Goal: Register for event/course

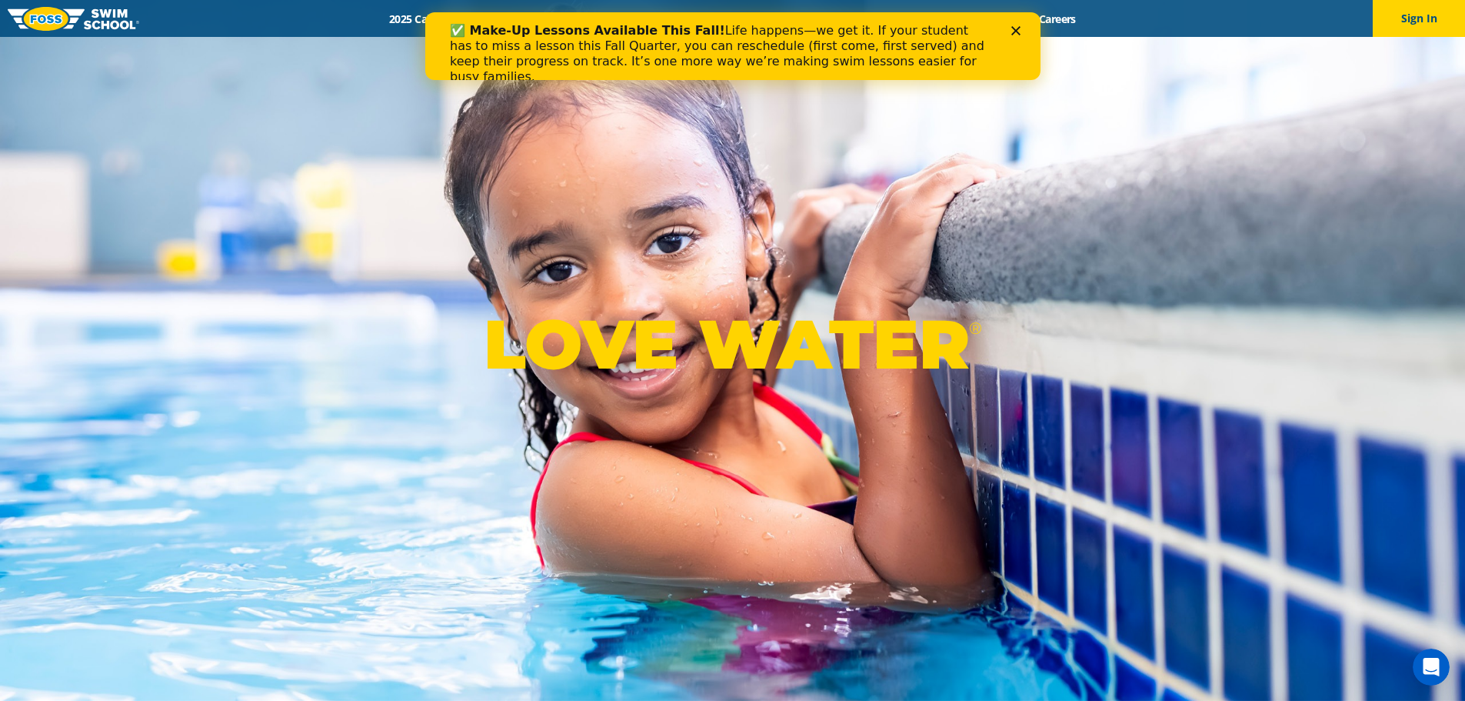
click at [1016, 28] on icon "Close" at bounding box center [1015, 30] width 9 height 9
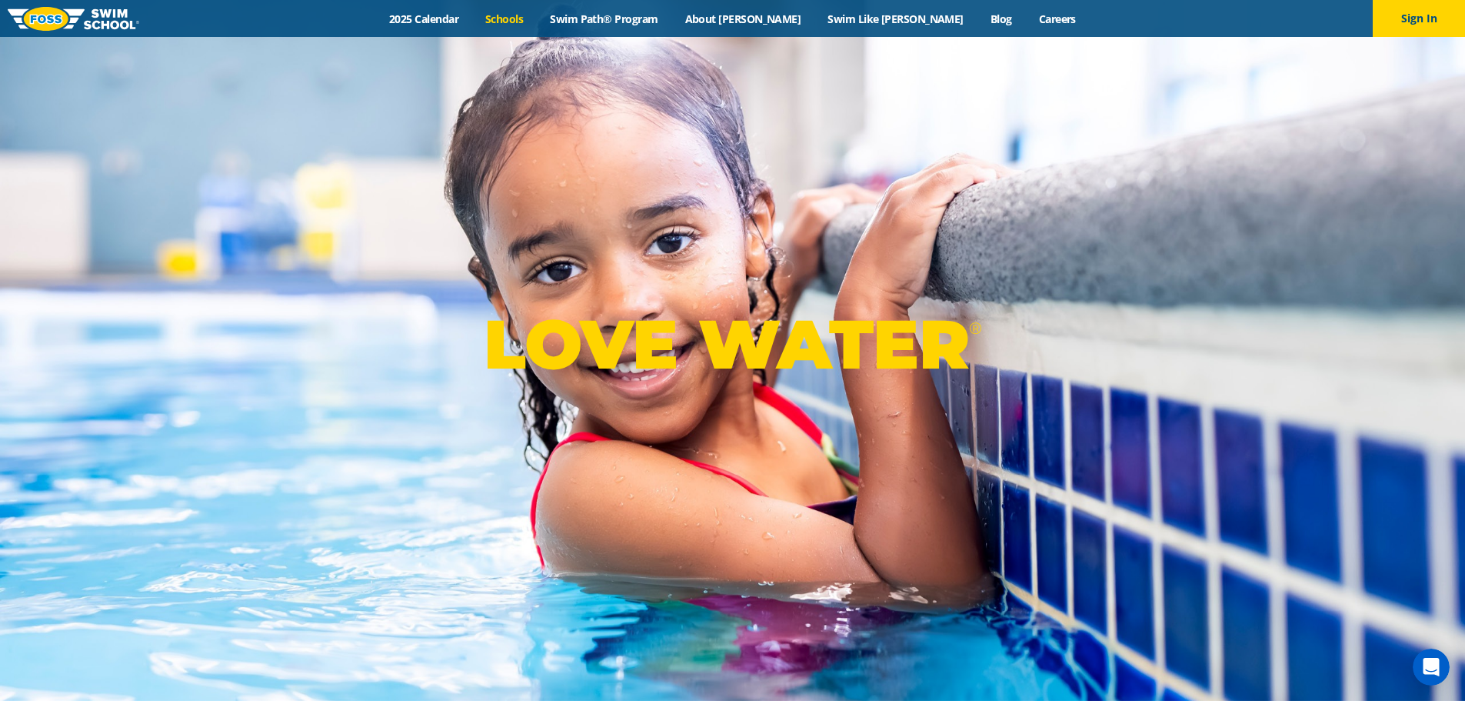
click at [537, 15] on link "Schools" at bounding box center [504, 19] width 65 height 15
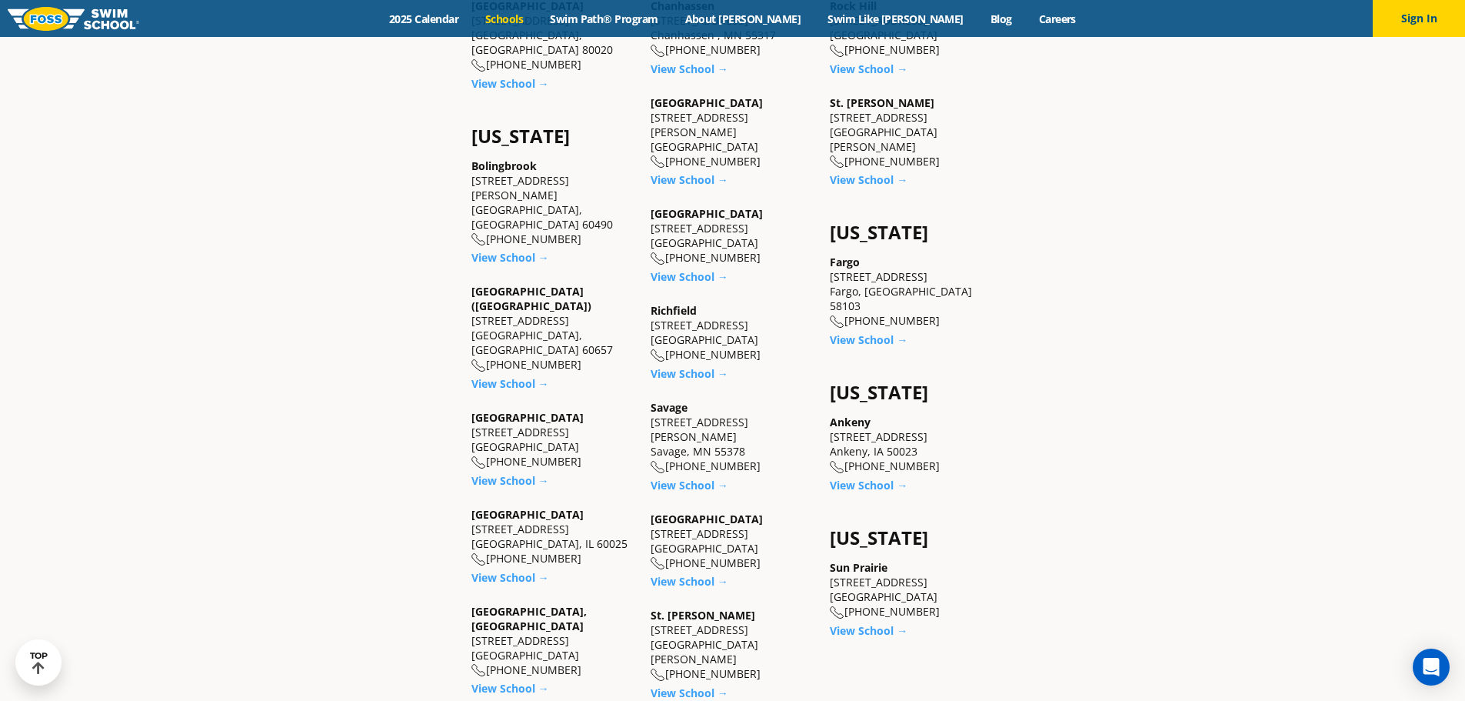
scroll to position [1231, 0]
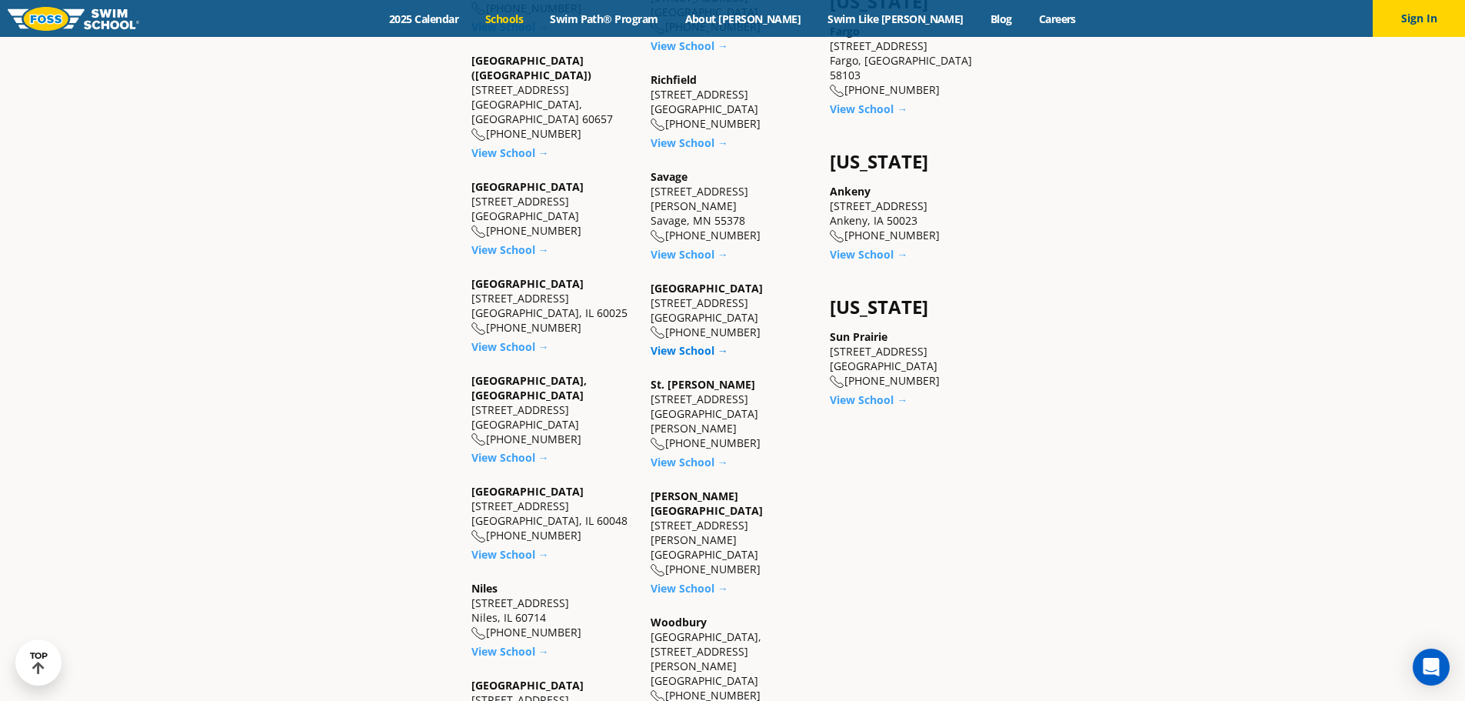
click at [685, 343] on link "View School →" at bounding box center [690, 350] width 78 height 15
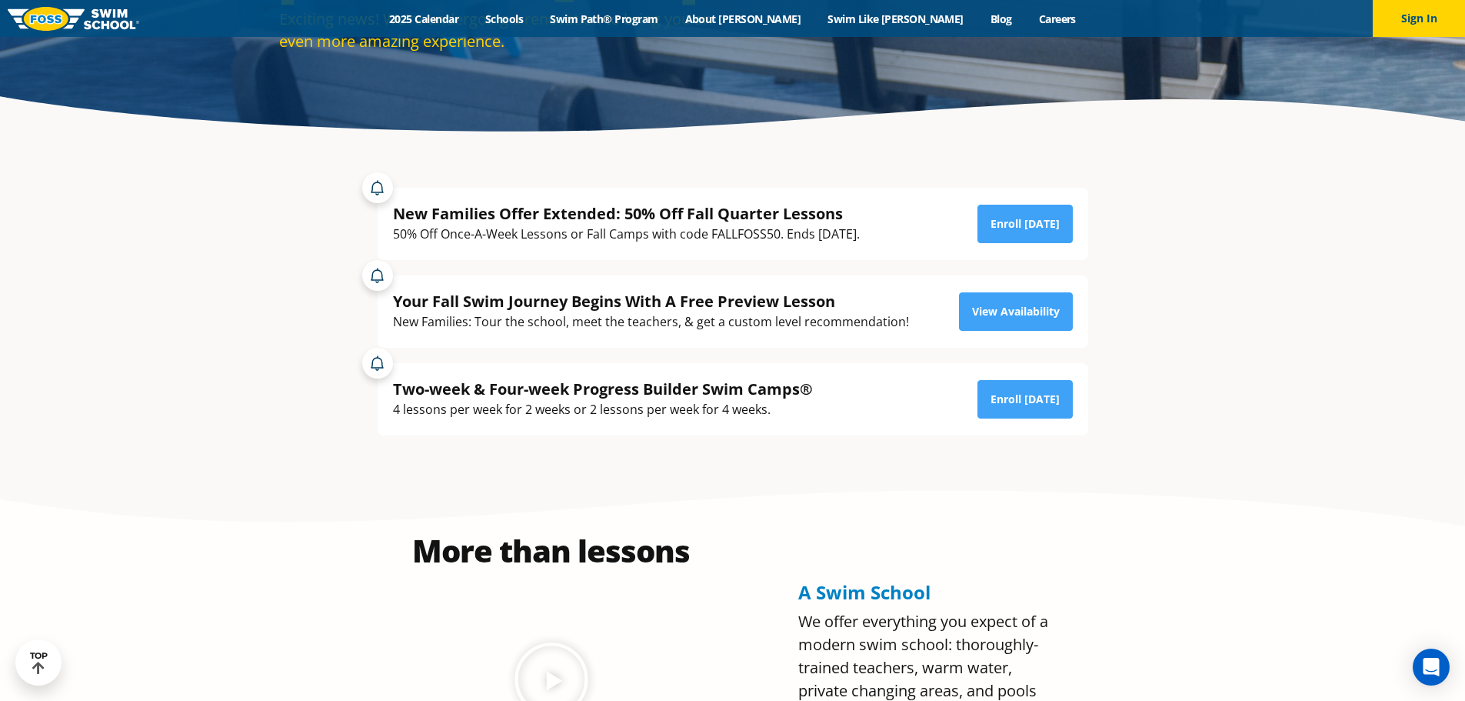
scroll to position [308, 0]
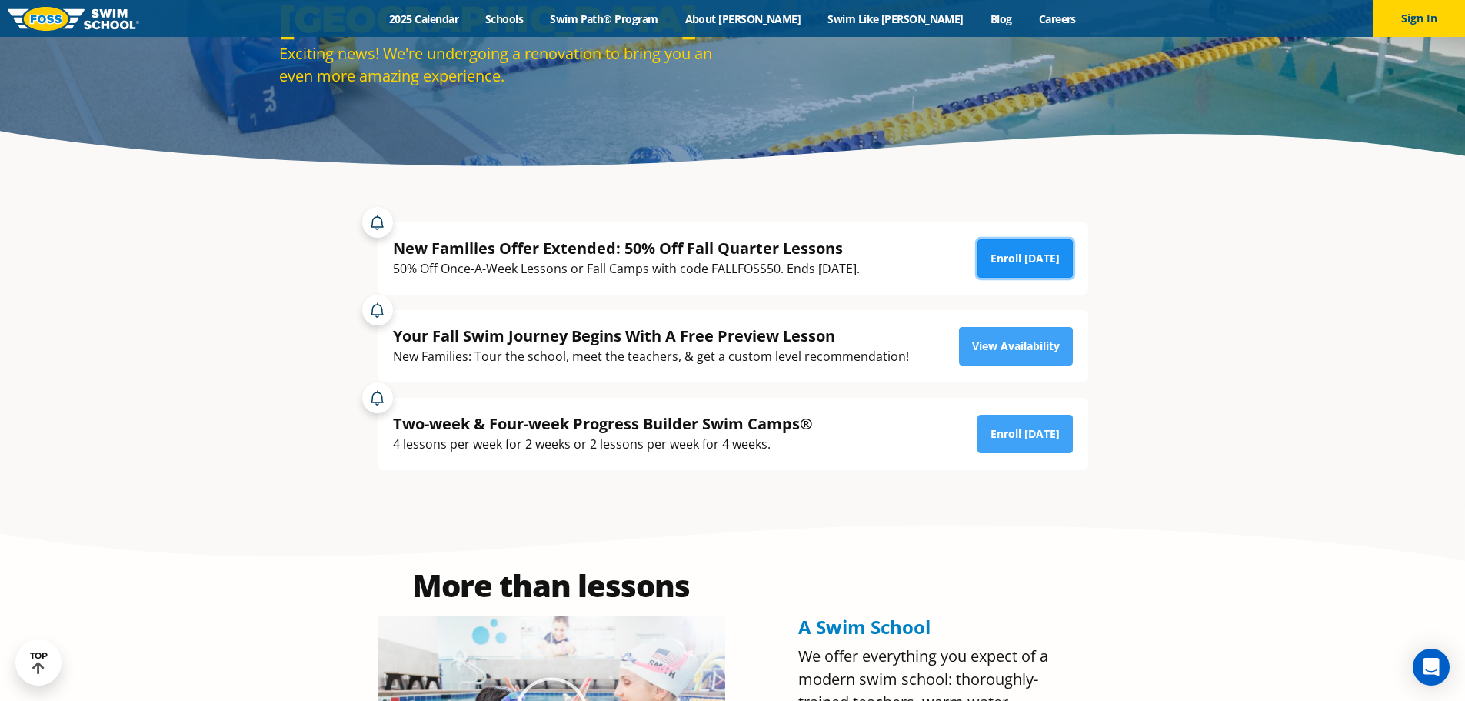
click at [1021, 268] on link "Enroll Today" at bounding box center [1025, 258] width 95 height 38
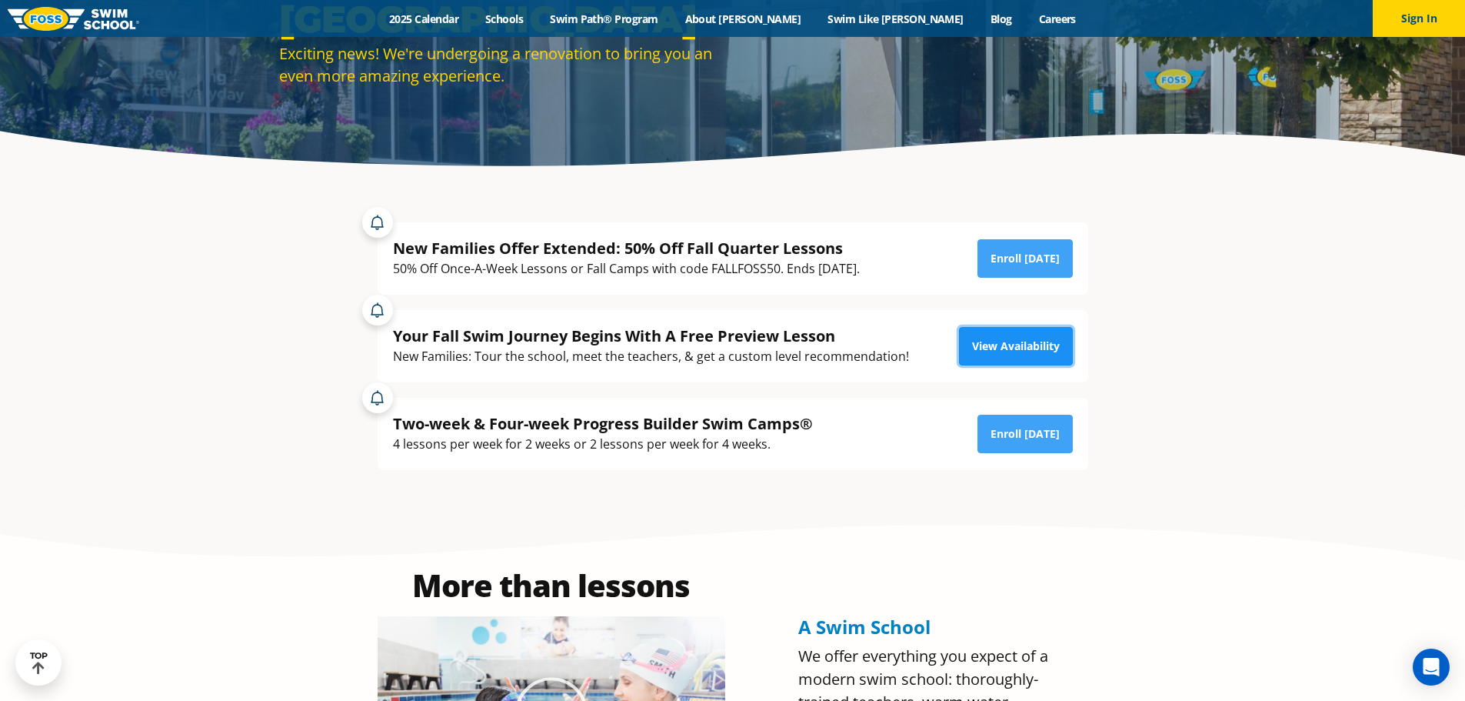
click at [1022, 350] on link "View Availability" at bounding box center [1016, 346] width 114 height 38
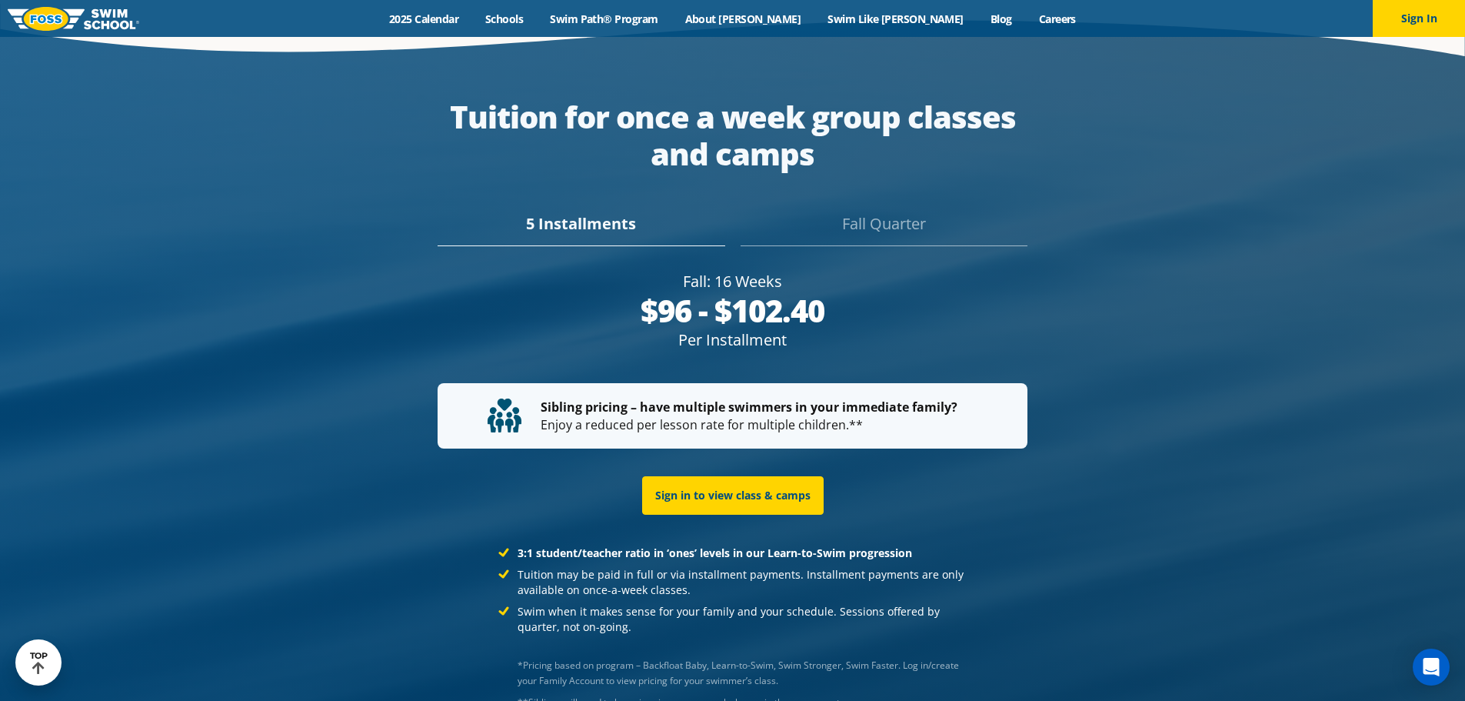
scroll to position [3021, 0]
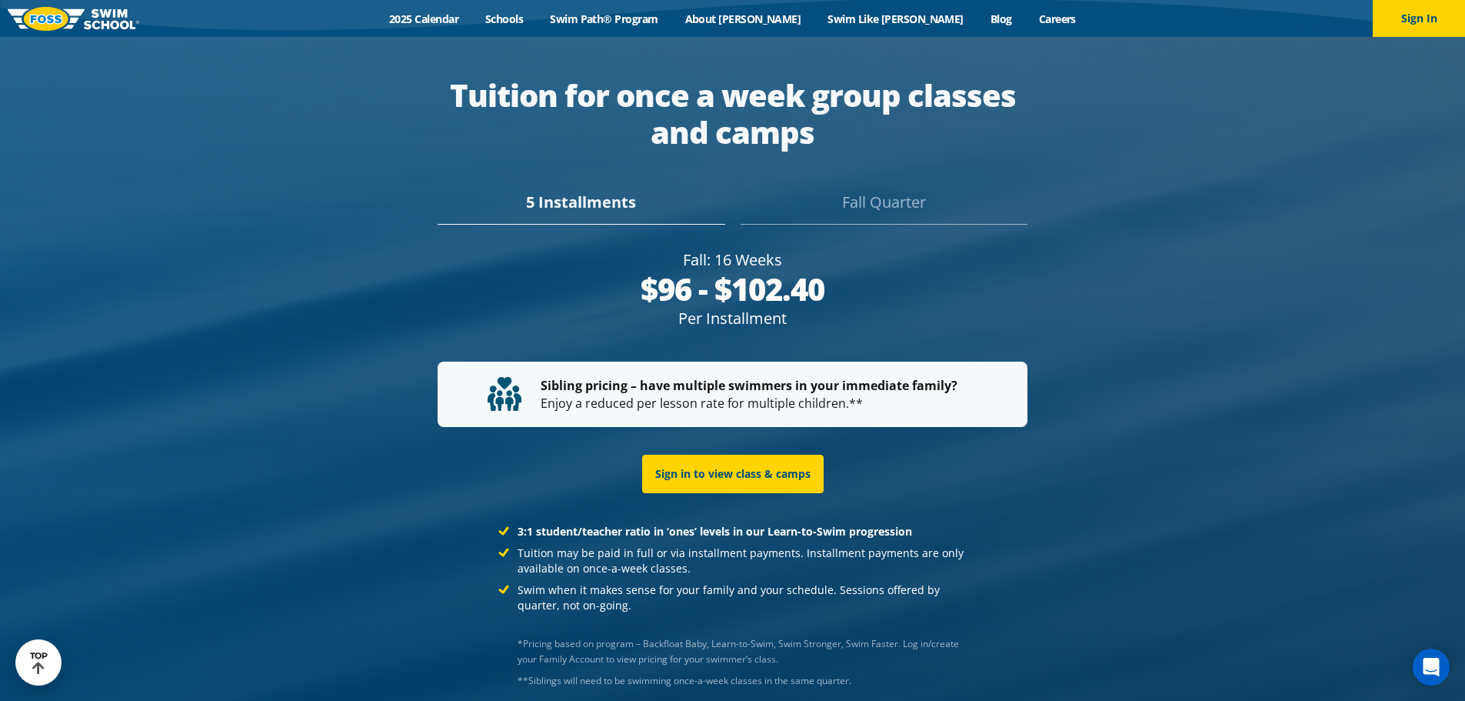
click at [854, 191] on div "Fall Quarter" at bounding box center [884, 208] width 287 height 34
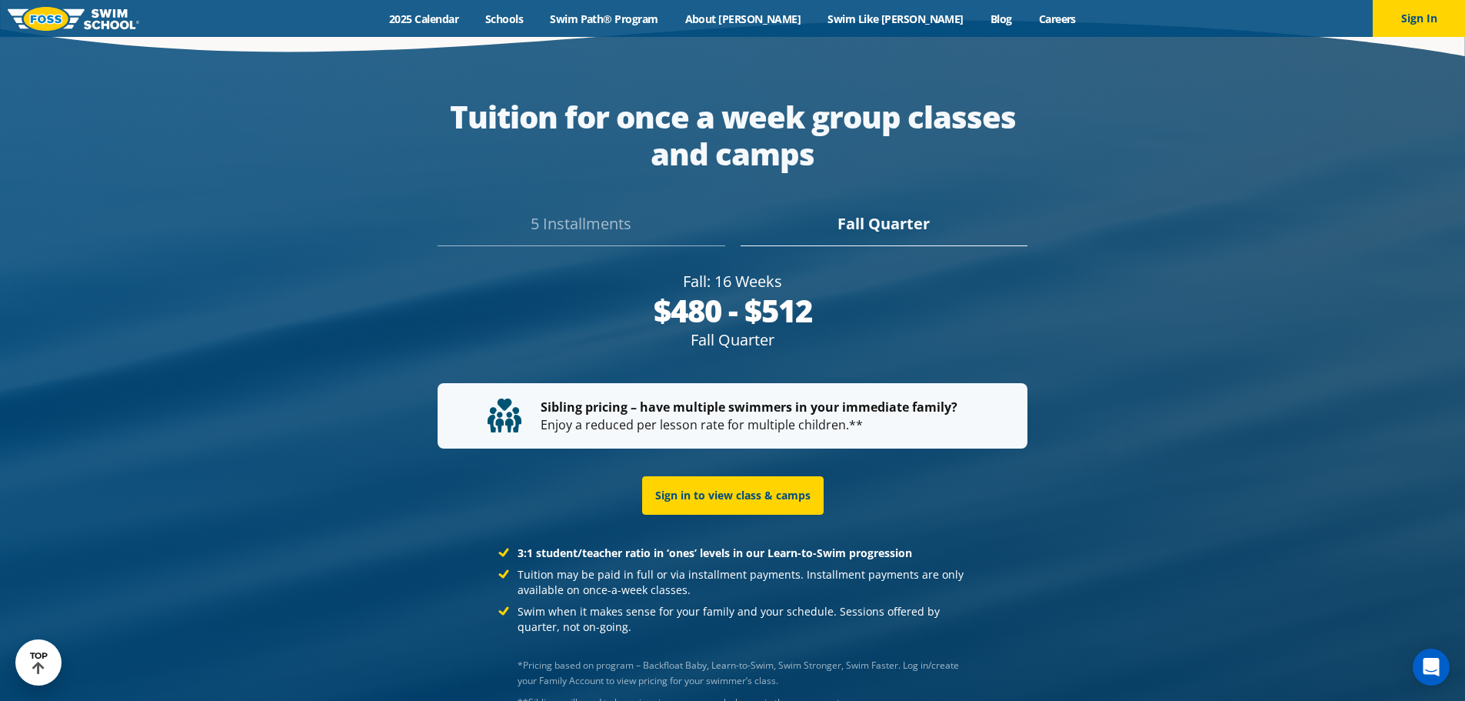
click at [637, 212] on div "5 Installments" at bounding box center [581, 229] width 287 height 34
click at [828, 212] on div "Fall Quarter" at bounding box center [884, 229] width 287 height 34
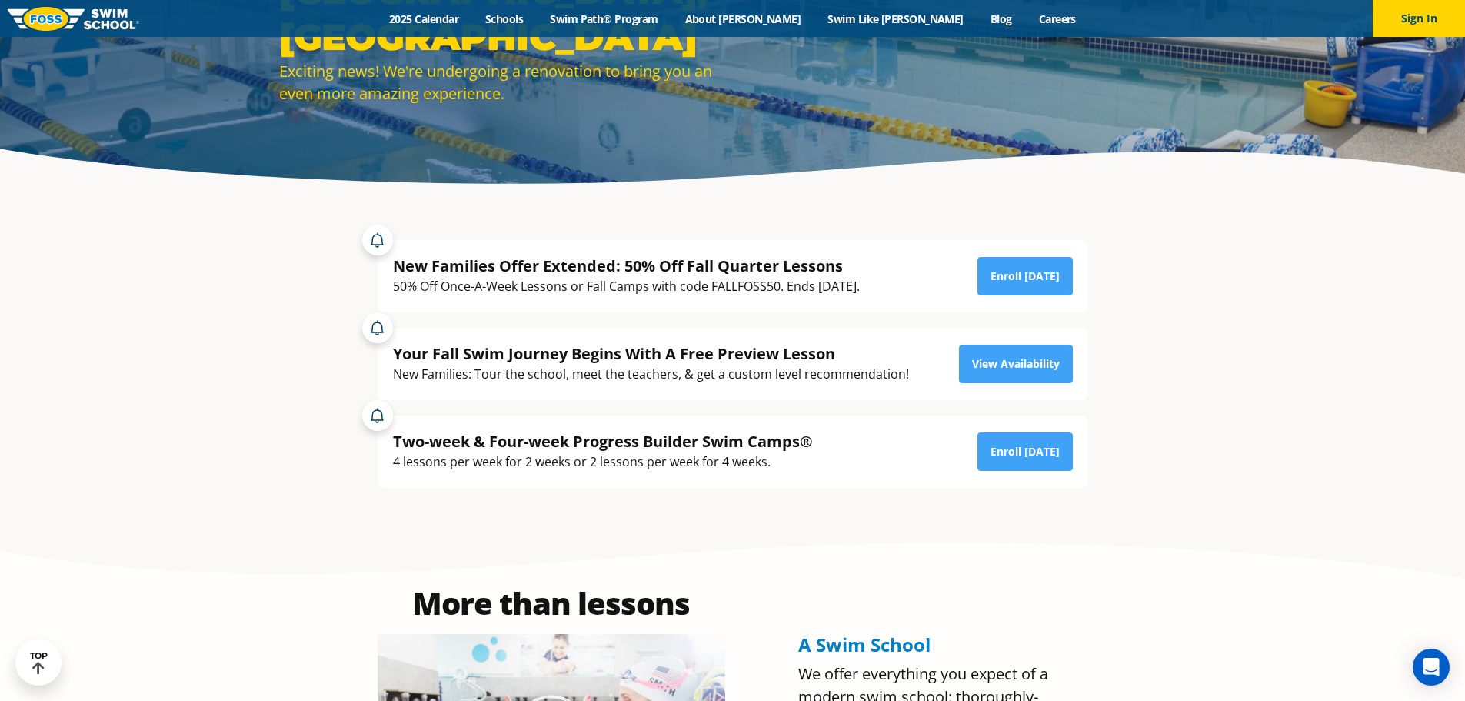
scroll to position [252, 0]
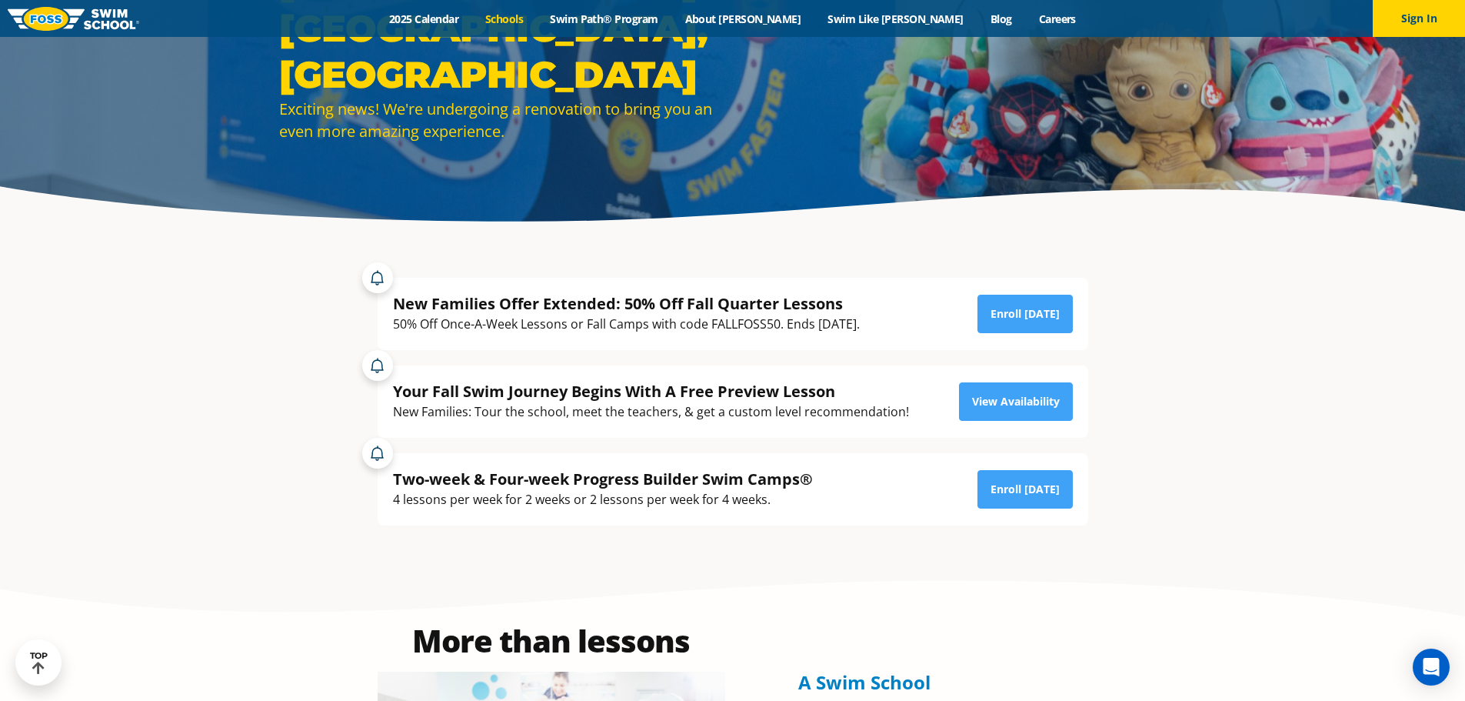
click at [537, 19] on link "Schools" at bounding box center [504, 19] width 65 height 15
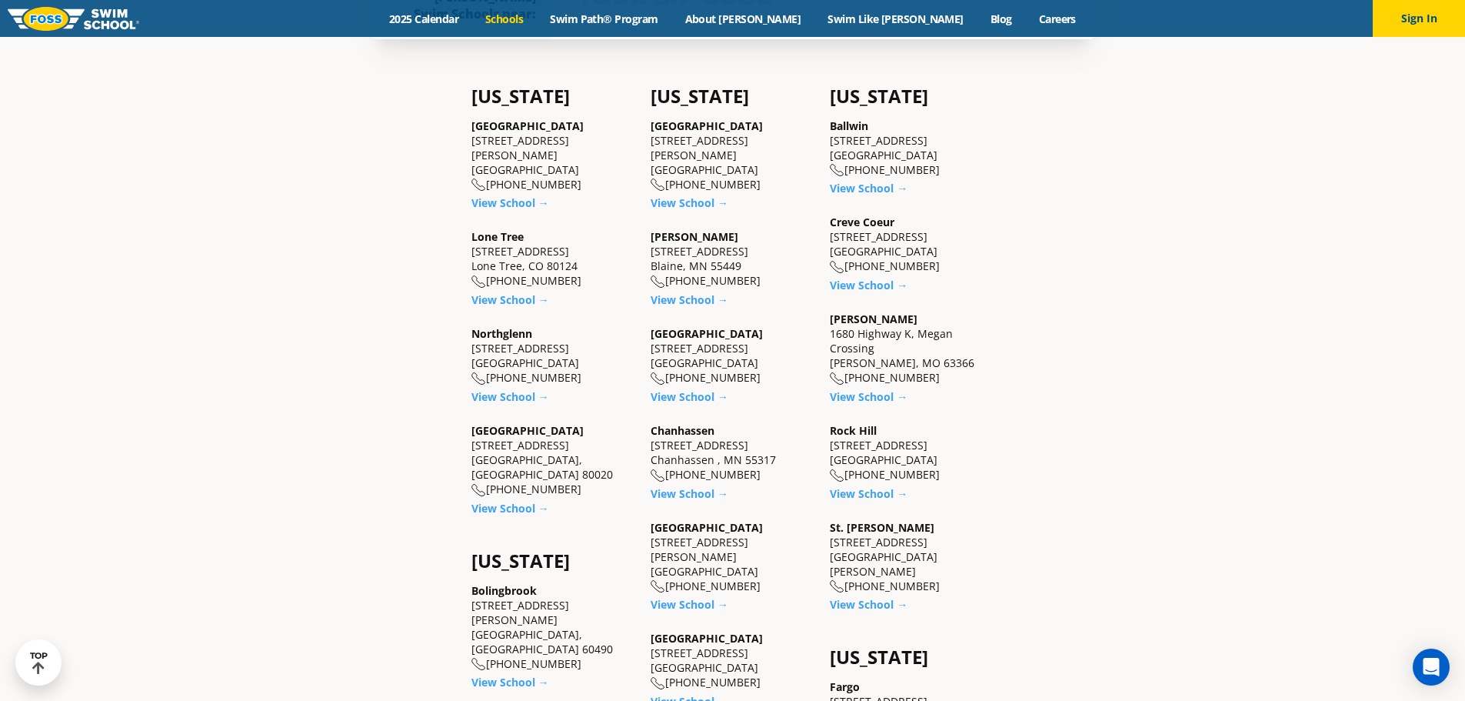
scroll to position [538, 0]
